Goal: Information Seeking & Learning: Check status

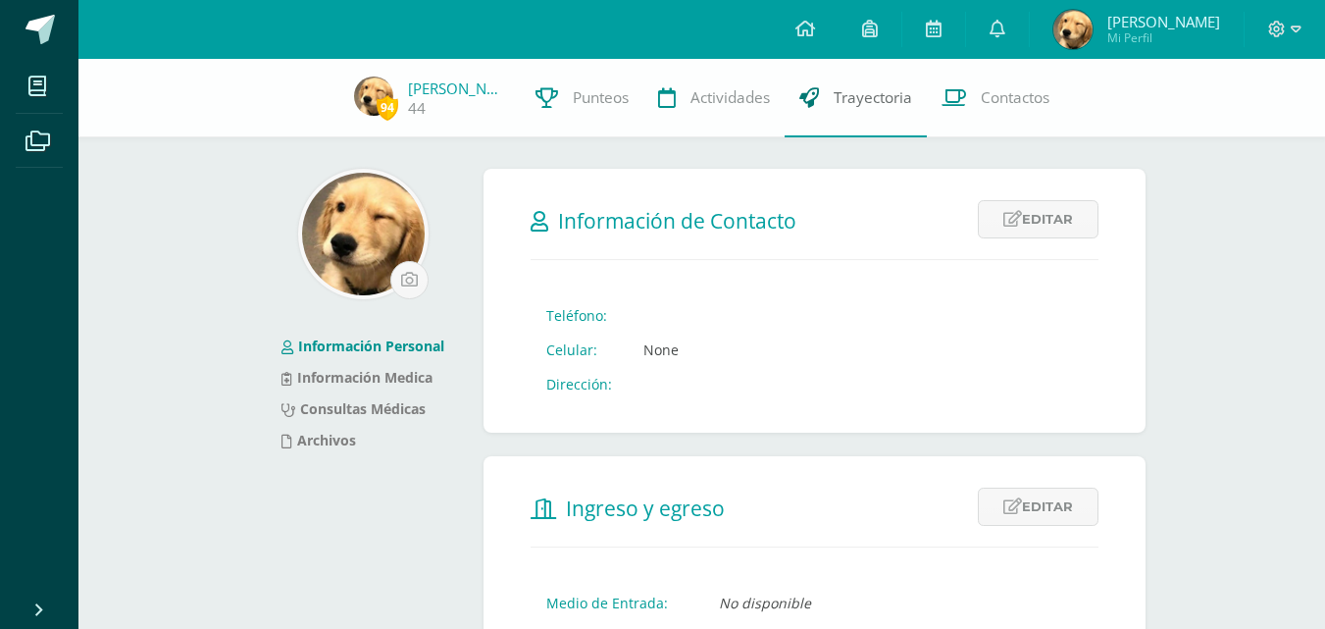
click at [803, 109] on link "Trayectoria" at bounding box center [856, 98] width 142 height 78
click at [745, 109] on link "Actividades" at bounding box center [714, 98] width 141 height 78
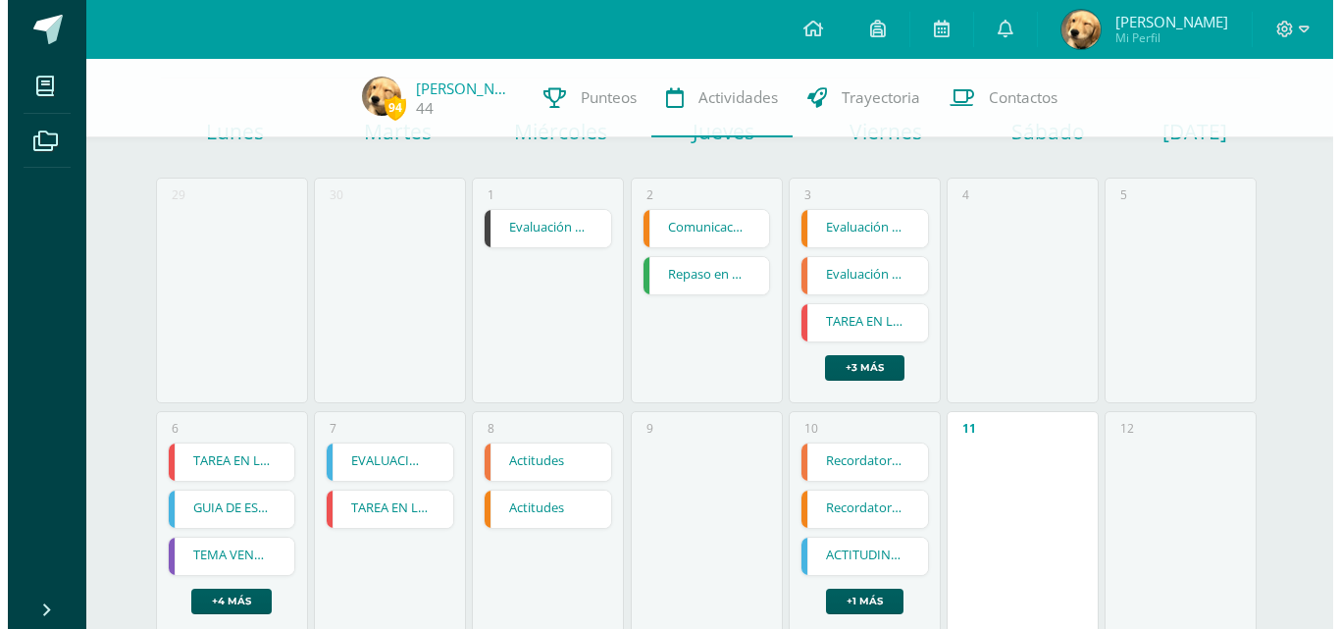
scroll to position [491, 0]
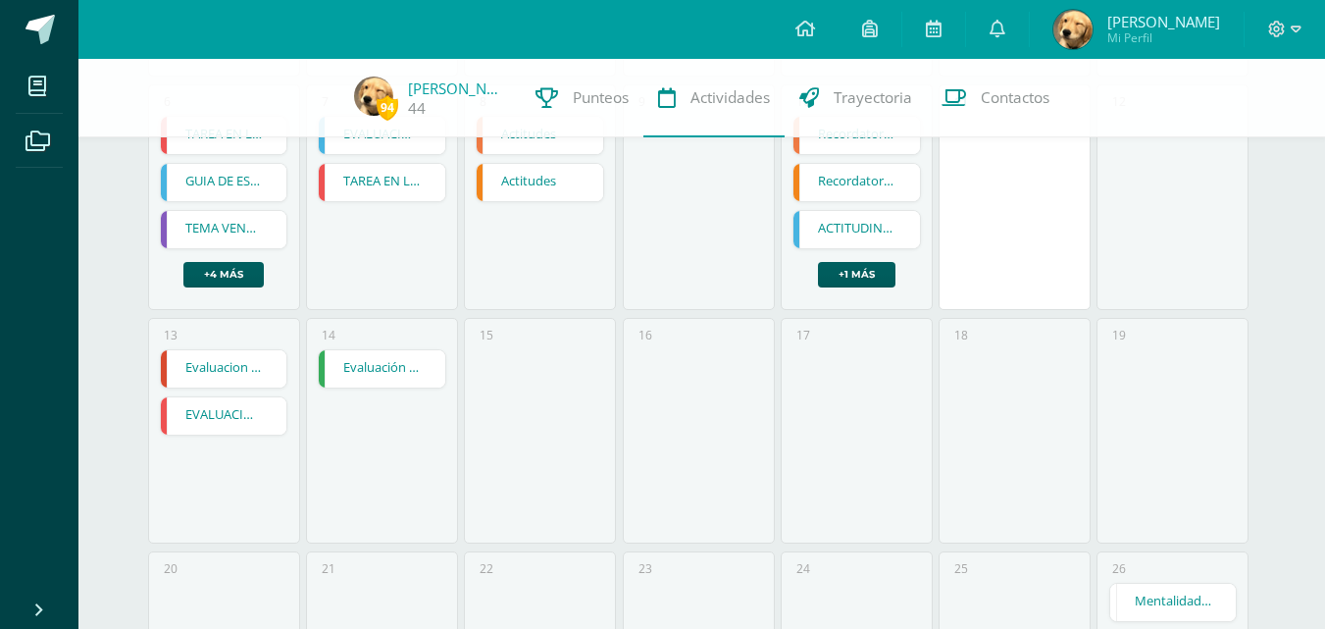
click at [228, 356] on link "Evaluacion Final" at bounding box center [224, 368] width 127 height 37
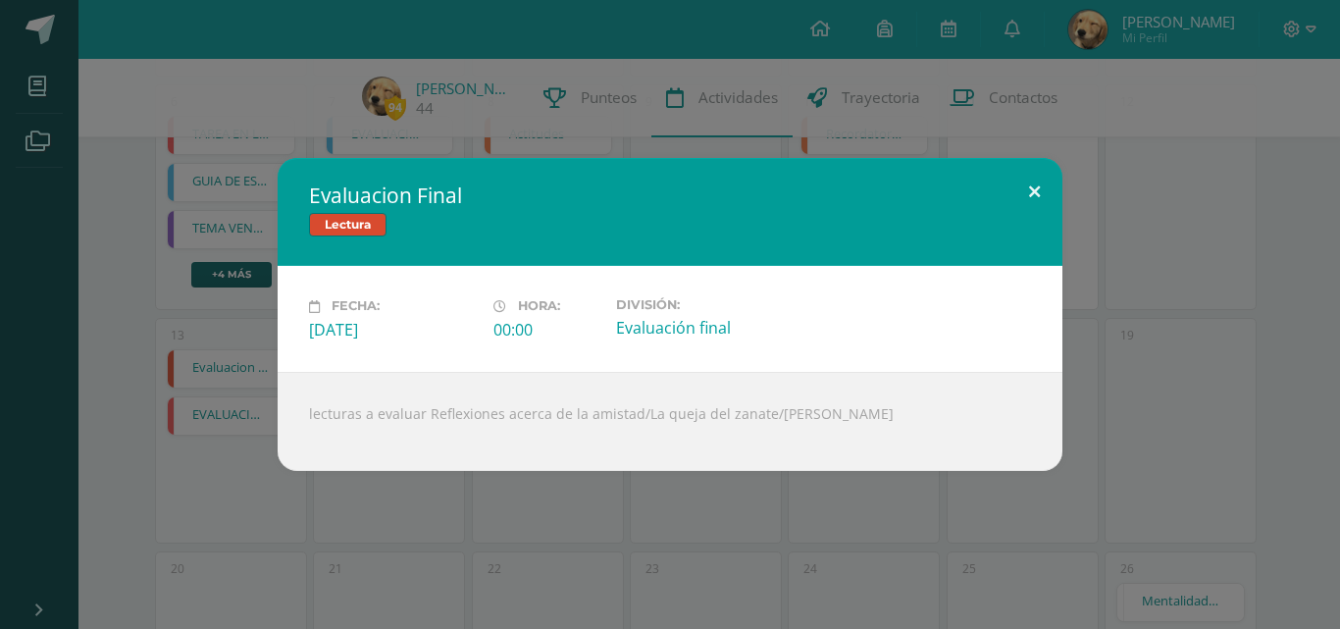
click at [1029, 188] on button at bounding box center [1035, 191] width 56 height 67
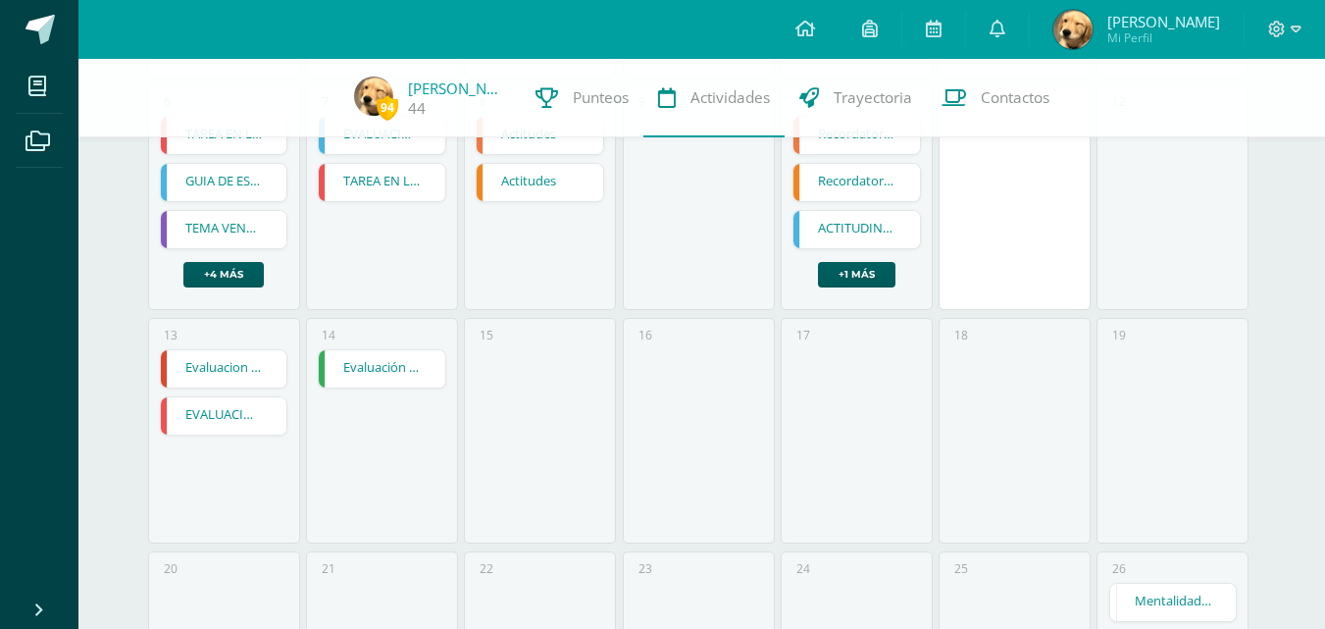
click at [239, 426] on link "EVALUACIÓN FINAL" at bounding box center [224, 415] width 127 height 37
